Goal: Find specific page/section: Find specific page/section

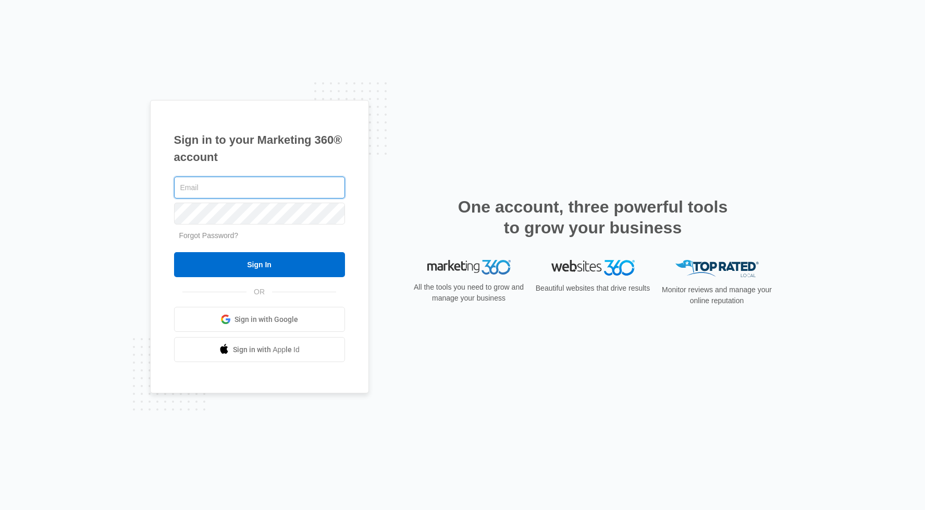
type input "[EMAIL_ADDRESS][DOMAIN_NAME]"
click at [259, 265] on input "Sign In" at bounding box center [259, 264] width 171 height 25
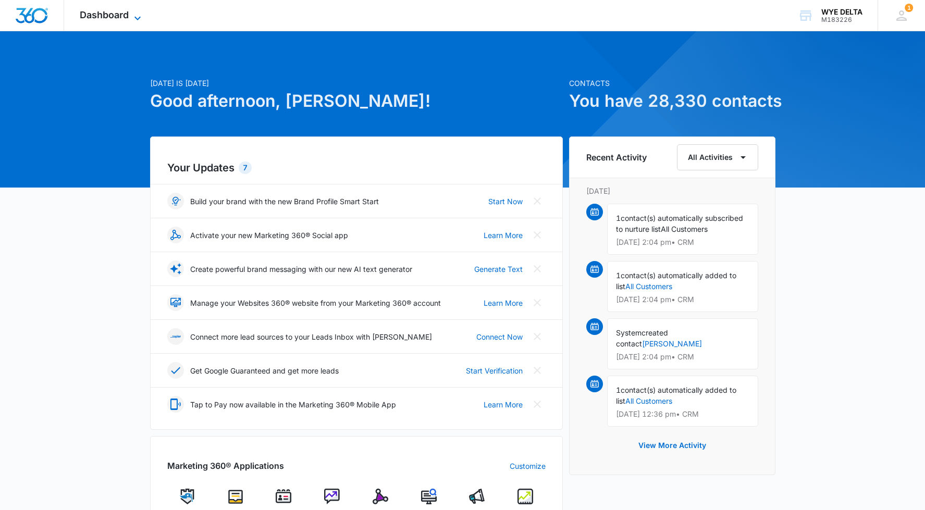
click at [96, 13] on span "Dashboard" at bounding box center [104, 14] width 49 height 11
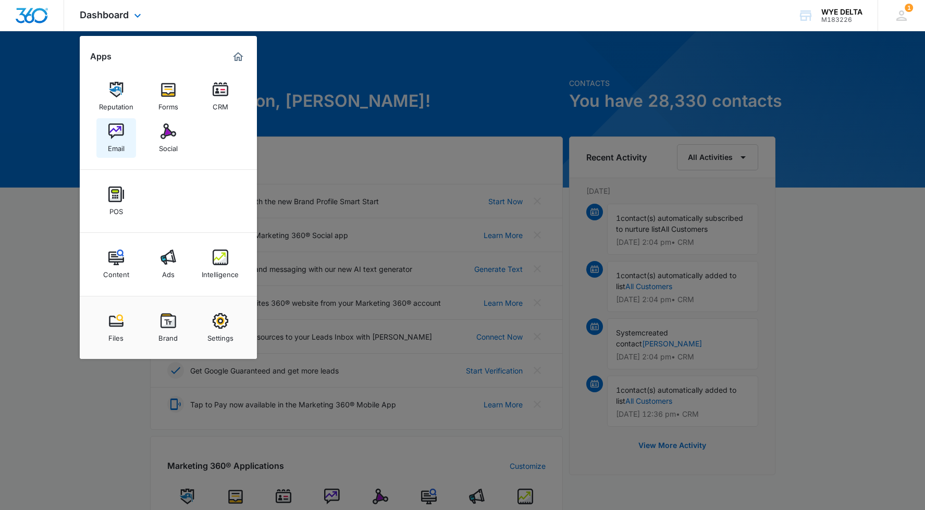
click at [123, 134] on img at bounding box center [116, 131] width 16 height 16
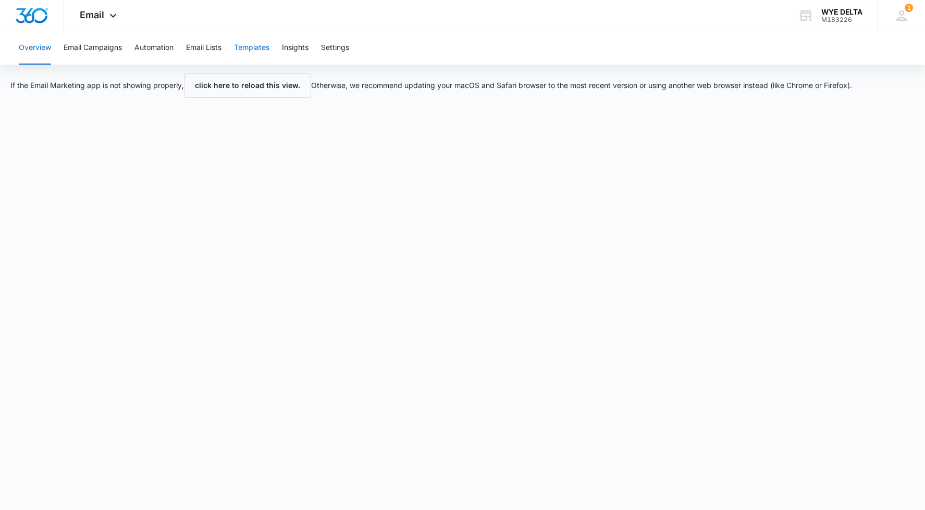
click at [251, 48] on button "Templates" at bounding box center [251, 47] width 35 height 33
